Goal: Task Accomplishment & Management: Manage account settings

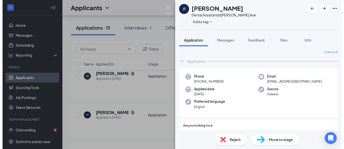
scroll to position [128, 0]
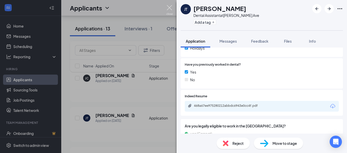
click at [171, 9] on img at bounding box center [170, 10] width 6 height 10
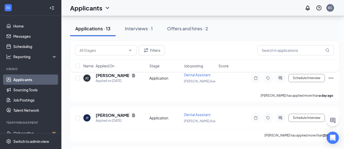
click at [106, 75] on div "Filters Name · Applied On Stage Job posting Score" at bounding box center [204, 59] width 269 height 36
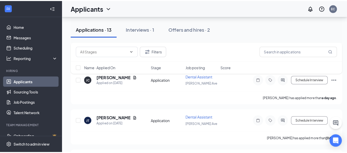
scroll to position [51, 0]
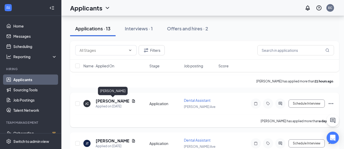
click at [103, 101] on h5 "[PERSON_NAME]" at bounding box center [113, 101] width 34 height 6
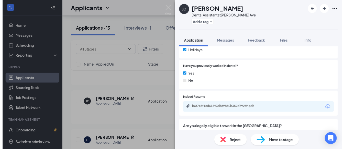
scroll to position [128, 0]
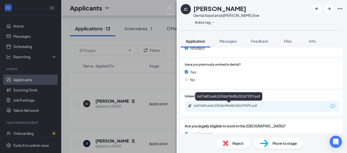
click at [226, 105] on div "b6f7e8f1ed61593dbf9b80b352d792f9.pdf" at bounding box center [230, 106] width 72 height 4
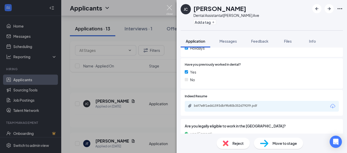
click at [171, 7] on img at bounding box center [170, 10] width 6 height 10
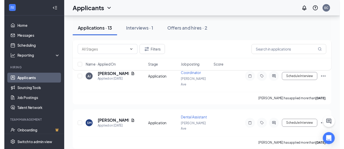
scroll to position [204, 0]
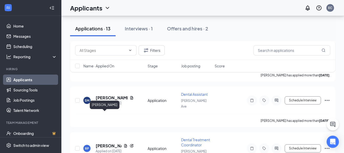
drag, startPoint x: 108, startPoint y: 113, endPoint x: 174, endPoint y: 67, distance: 80.1
click at [108, 143] on h5 "[PERSON_NAME]" at bounding box center [109, 146] width 26 height 6
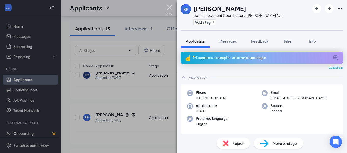
click at [171, 9] on img at bounding box center [170, 10] width 6 height 10
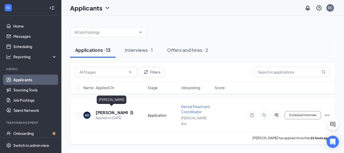
click at [111, 110] on h5 "[PERSON_NAME]" at bounding box center [112, 113] width 32 height 6
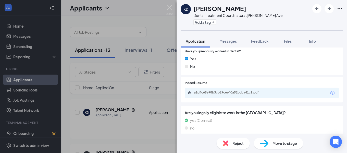
scroll to position [146, 0]
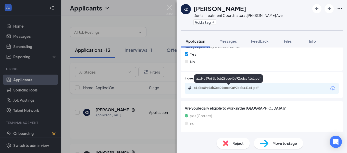
click at [218, 88] on div "a1d4c69e98b3cb29cee40a92bdca41c1.pdf" at bounding box center [230, 88] width 72 height 4
